Goal: Information Seeking & Learning: Learn about a topic

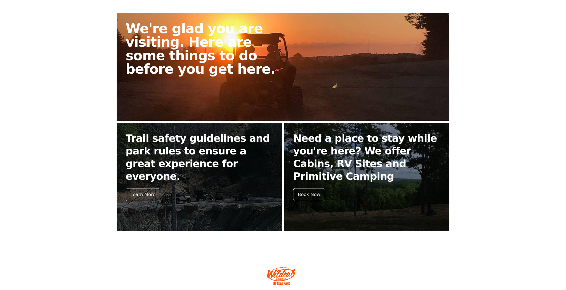
scroll to position [173, 0]
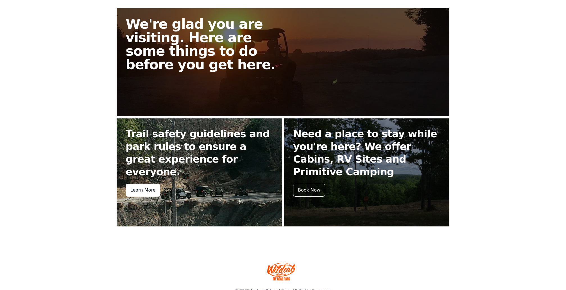
click at [144, 184] on div "Learn More" at bounding box center [143, 190] width 35 height 13
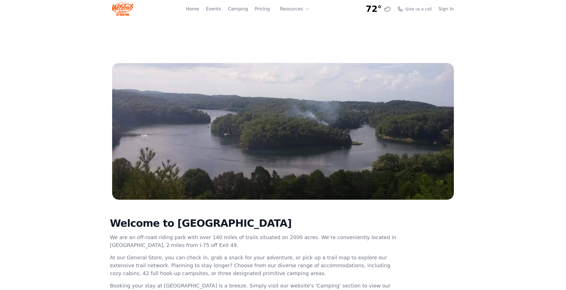
scroll to position [0, 0]
click at [262, 9] on link "Pricing" at bounding box center [262, 8] width 15 height 7
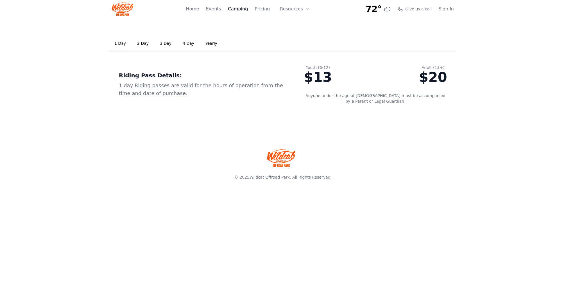
click at [245, 9] on link "Camping" at bounding box center [238, 9] width 20 height 7
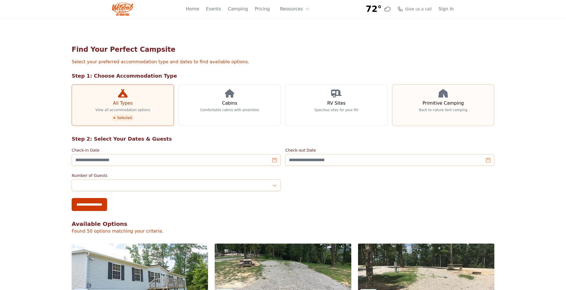
click at [472, 119] on link "Primitive Camping Back to nature tent camping" at bounding box center [443, 105] width 102 height 42
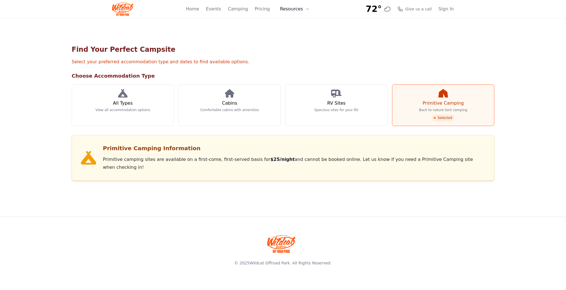
click at [294, 10] on button "Resources" at bounding box center [295, 8] width 37 height 11
click at [214, 8] on link "Events" at bounding box center [213, 9] width 15 height 7
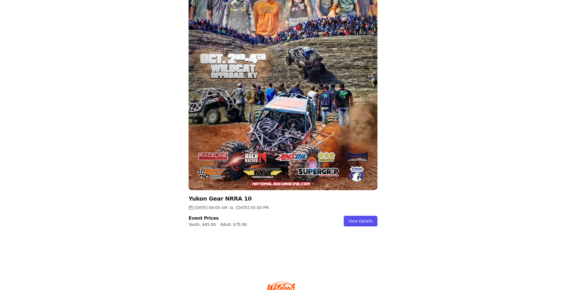
scroll to position [566, 0]
